Goal: Task Accomplishment & Management: Use online tool/utility

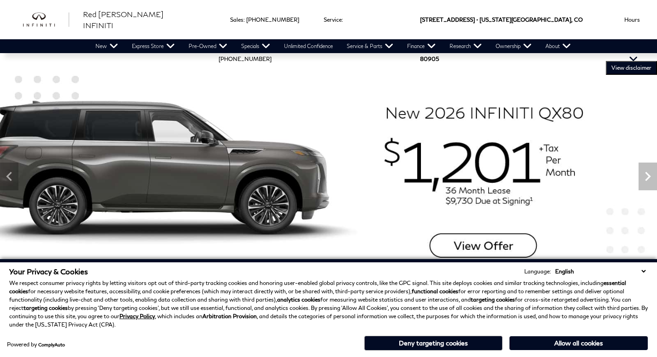
click at [304, 13] on div "Sales : Call sales Phone Number 719-215-8318 Service : Call service Phone Numbe…" at bounding box center [308, 19] width 202 height 39
click at [292, 52] on link "Unlimited Confidence" at bounding box center [308, 46] width 63 height 14
click at [298, 43] on link "Unlimited Confidence" at bounding box center [308, 46] width 63 height 14
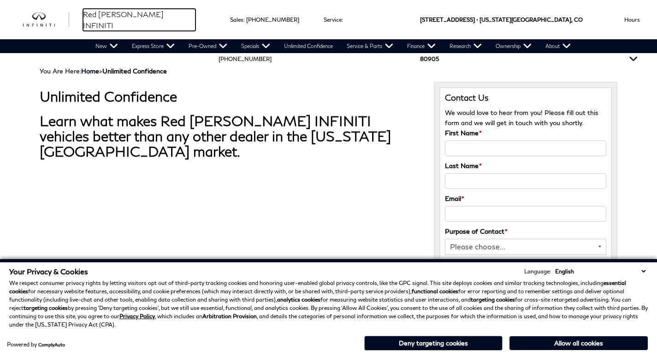
click at [108, 14] on link "Red [PERSON_NAME] INFINITI" at bounding box center [139, 20] width 113 height 22
click at [110, 31] on div "Red [PERSON_NAME] INFINITI" at bounding box center [110, 19] width 196 height 39
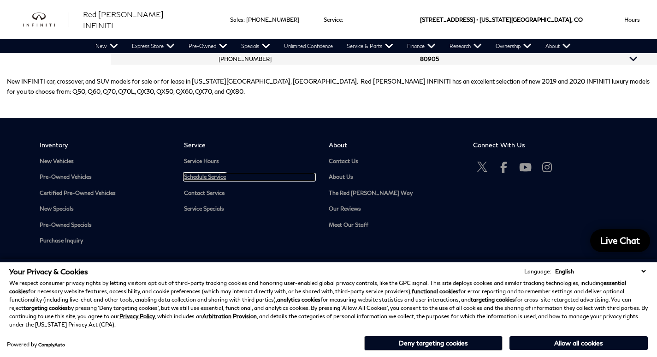
click at [206, 173] on link "Schedule Service" at bounding box center [249, 176] width 131 height 7
